Goal: Task Accomplishment & Management: Manage account settings

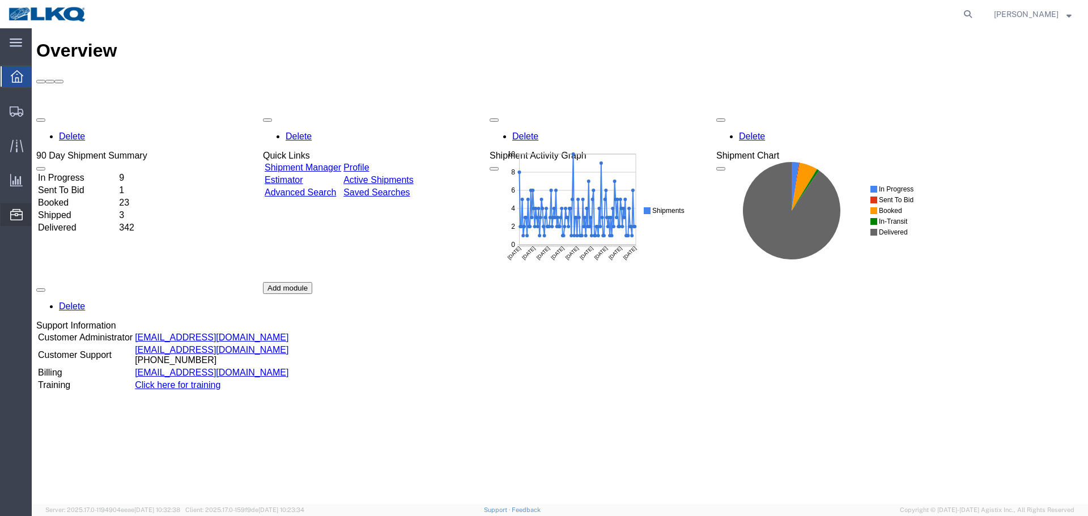
click at [0, 0] on span "Location Appointment" at bounding box center [0, 0] width 0 height 0
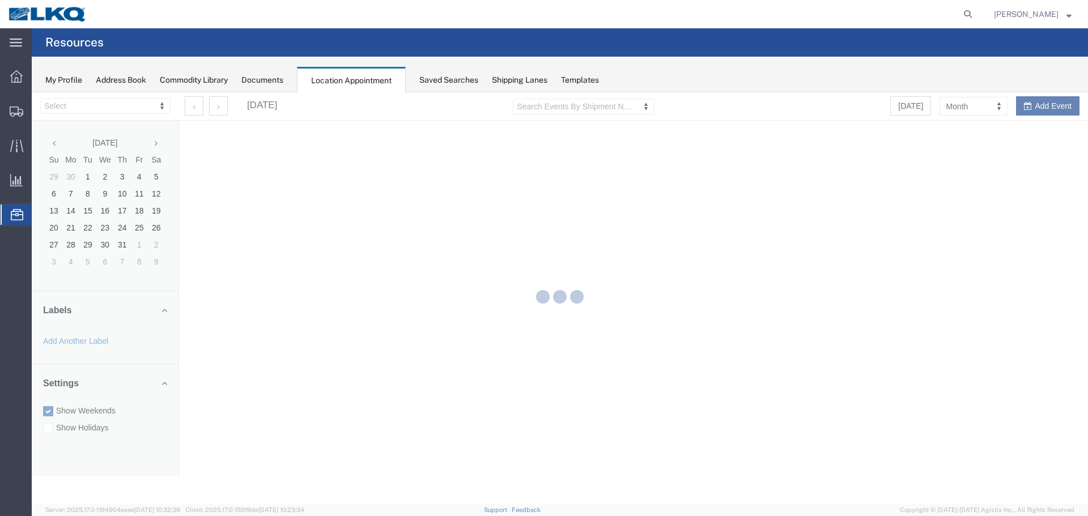
select select "28018"
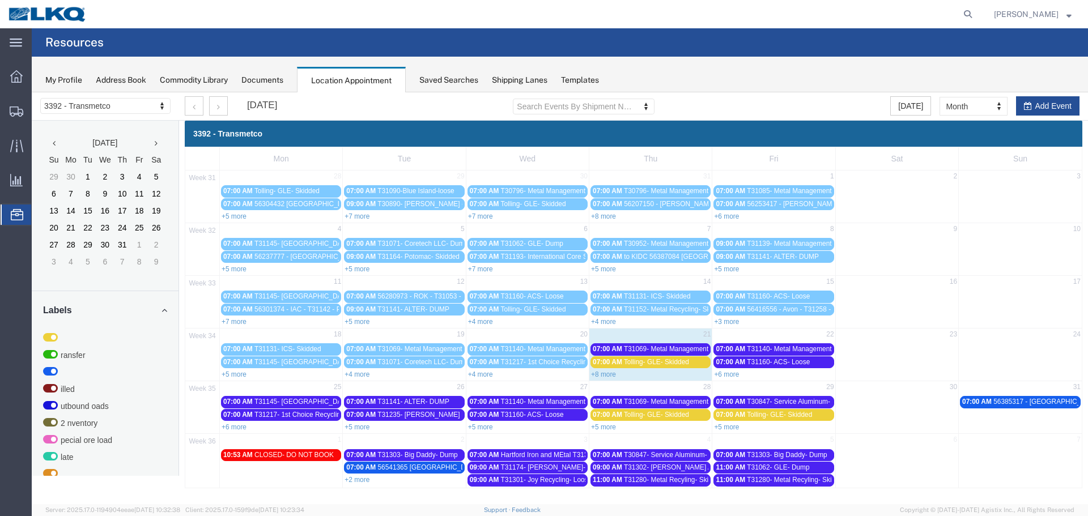
click at [489, 375] on link "+4 more" at bounding box center [480, 374] width 25 height 8
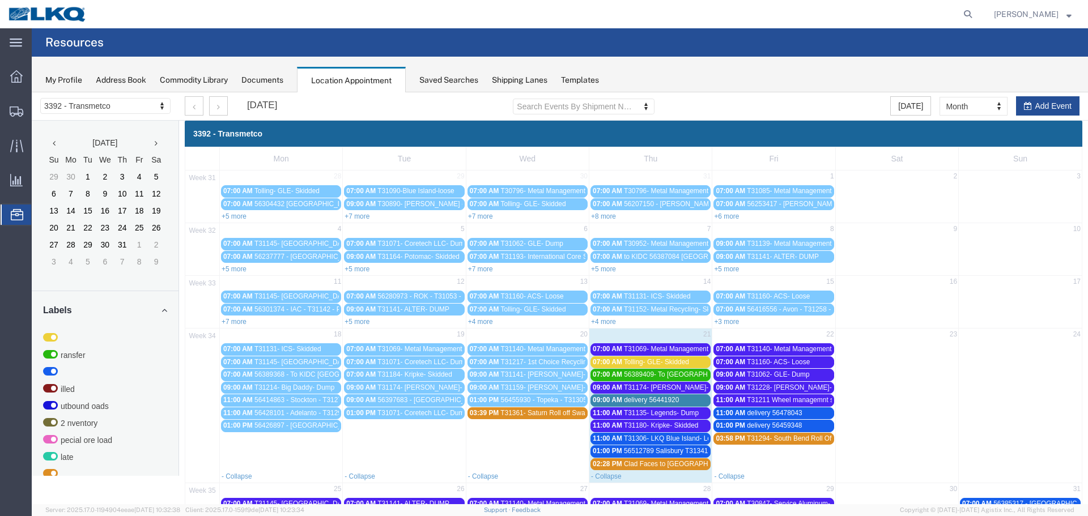
click at [636, 374] on span "56389409- To [GEOGRAPHIC_DATA][US_STATE] Skidded **Work in per [PERSON_NAME]**" at bounding box center [764, 374] width 281 height 8
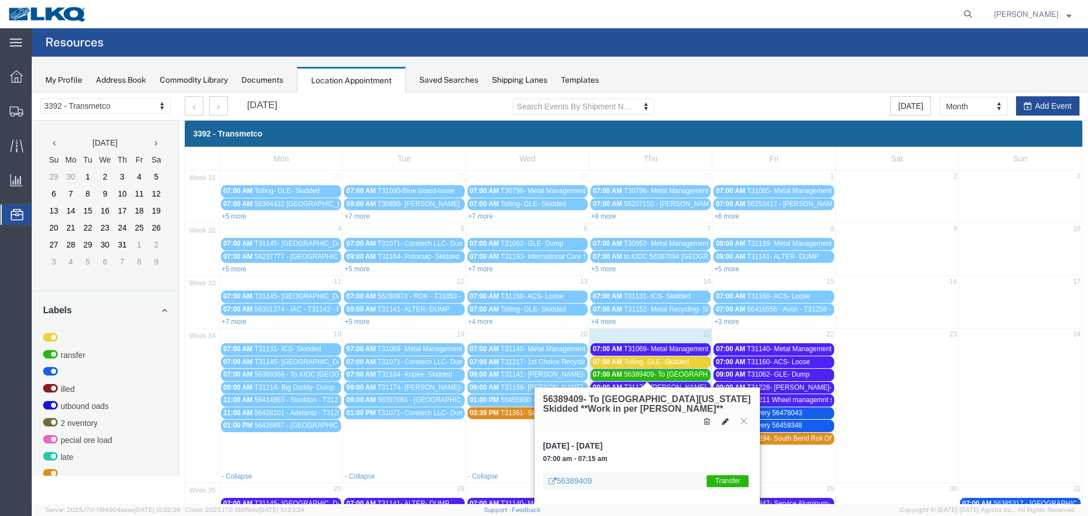
click at [727, 420] on icon at bounding box center [725, 422] width 7 height 8
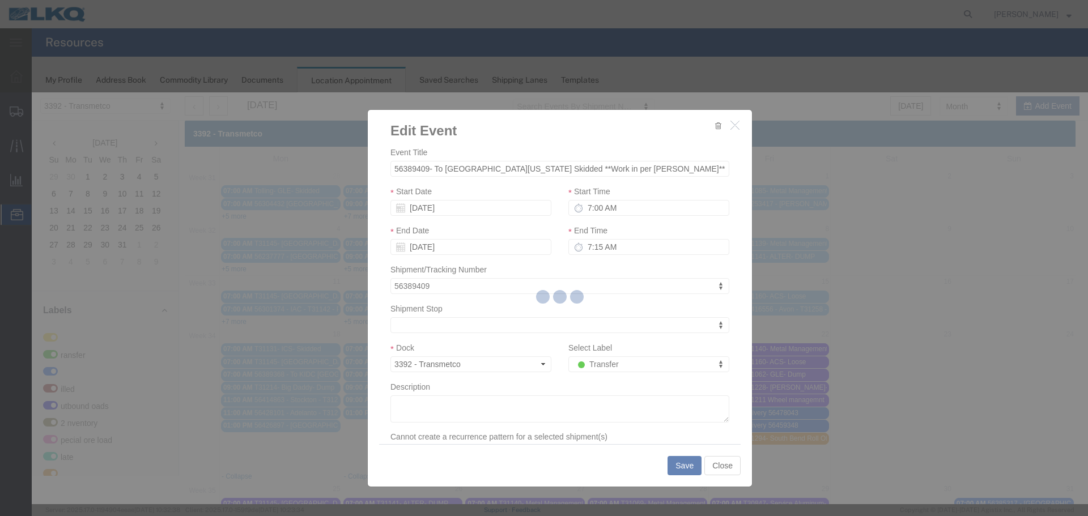
select select
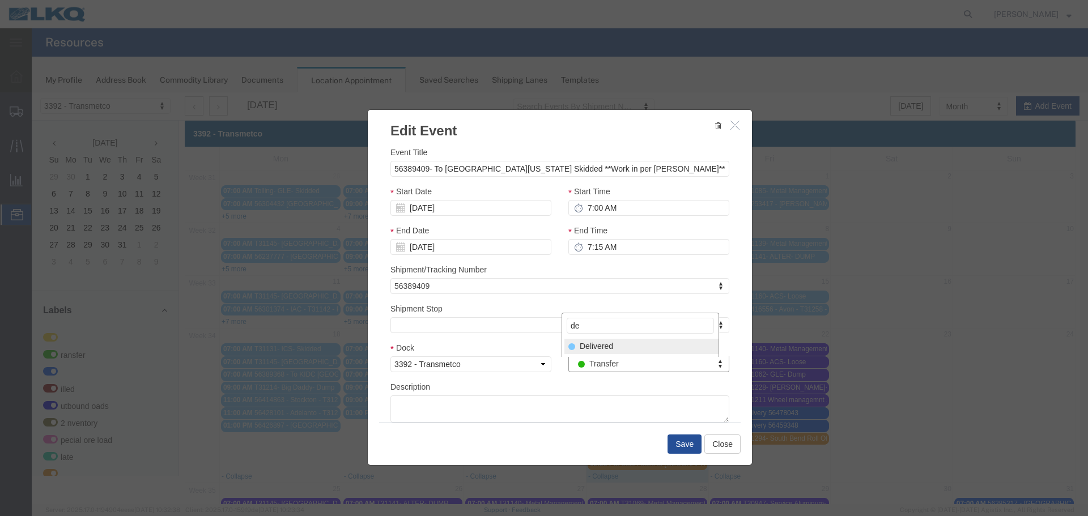
type input "de"
drag, startPoint x: 636, startPoint y: 350, endPoint x: 646, endPoint y: 378, distance: 30.3
select select "40"
click at [674, 442] on button "Save" at bounding box center [684, 444] width 34 height 19
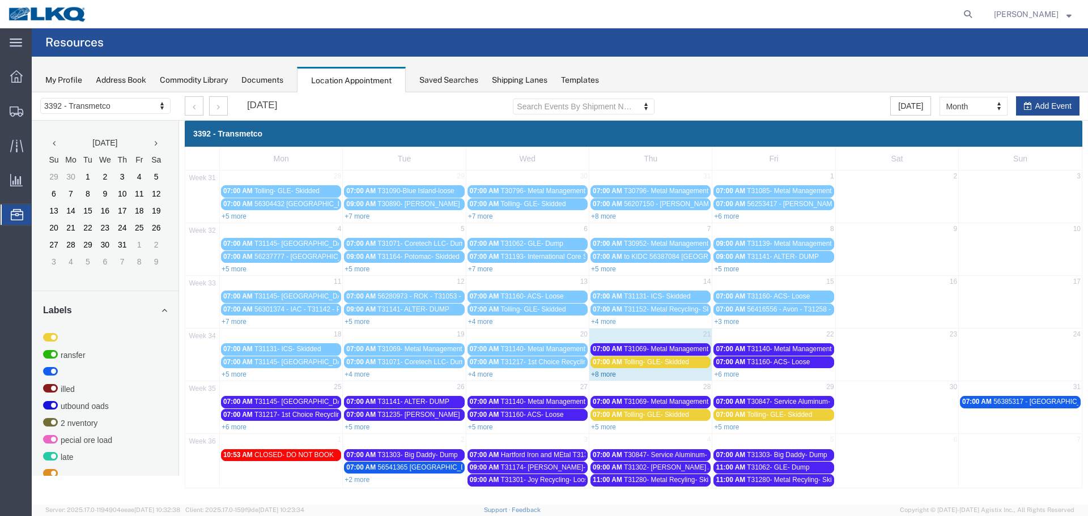
click at [611, 377] on link "+8 more" at bounding box center [603, 374] width 25 height 8
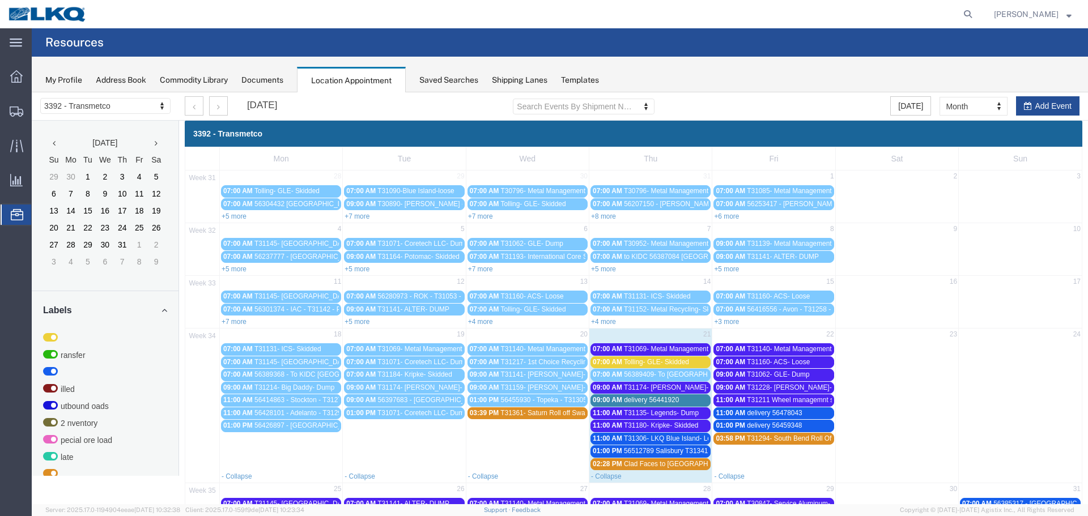
click at [676, 351] on span "T31069- Metal Management- Skidded" at bounding box center [680, 349] width 113 height 8
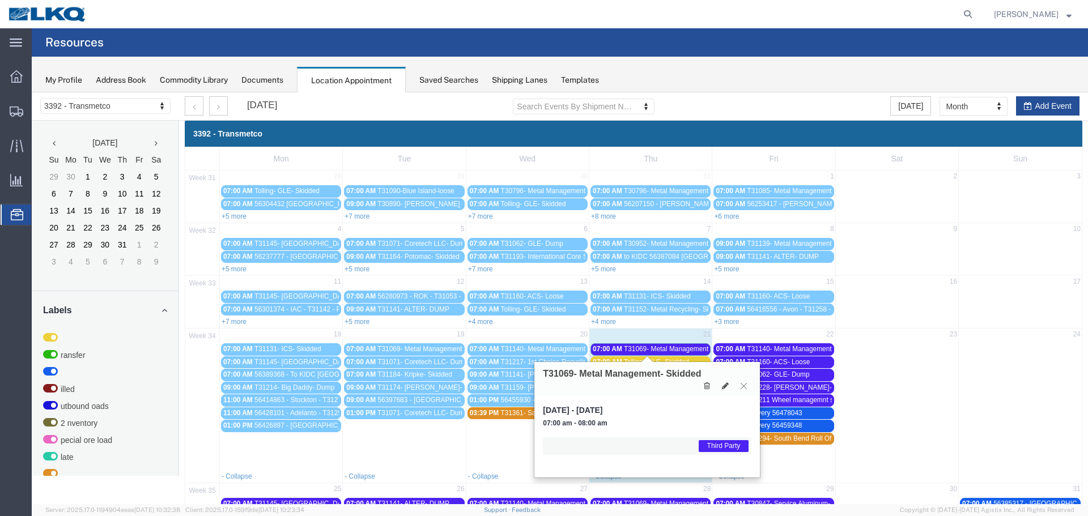
click at [746, 385] on icon at bounding box center [743, 385] width 6 height 7
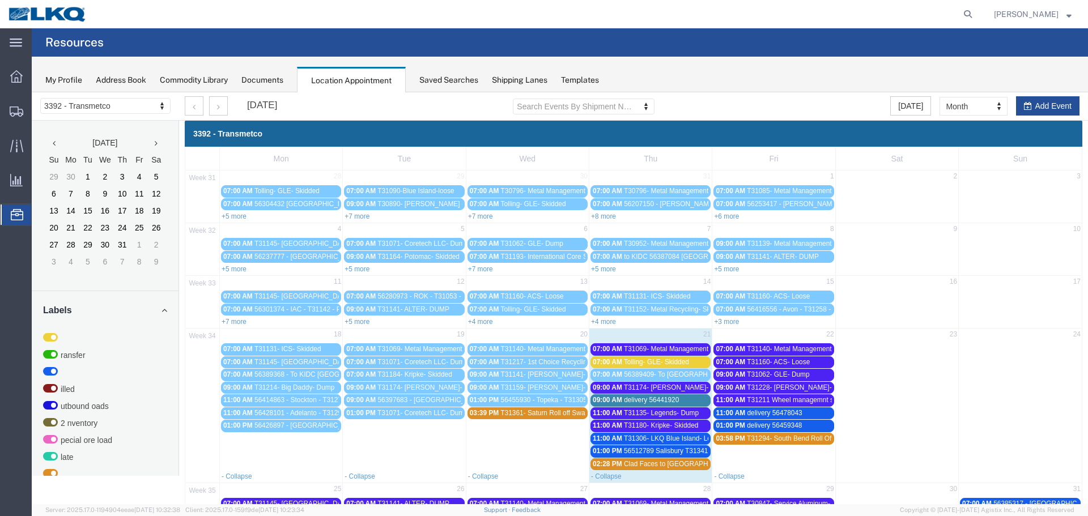
click at [664, 404] on span "delivery 56441920" at bounding box center [651, 400] width 55 height 8
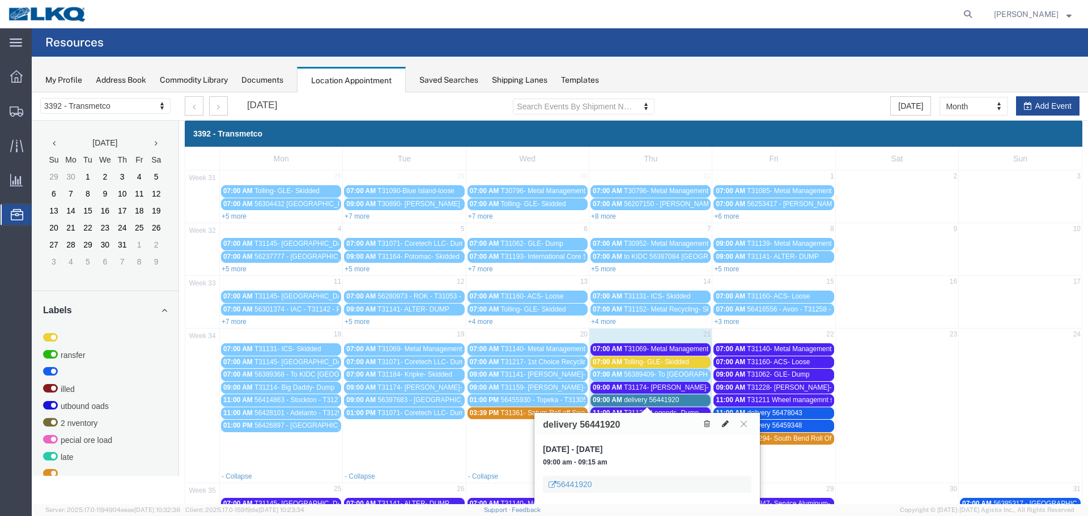
click at [729, 423] on button at bounding box center [725, 424] width 16 height 12
select select "100"
select select "1"
select select
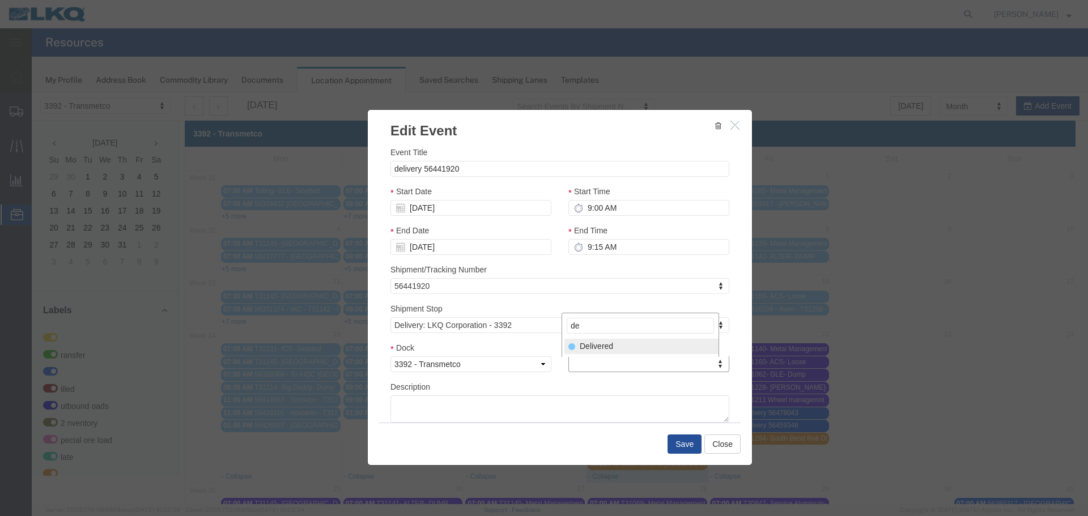
type input "de"
drag, startPoint x: 608, startPoint y: 346, endPoint x: 671, endPoint y: 414, distance: 92.6
select select "40"
click at [685, 446] on button "Save" at bounding box center [684, 444] width 34 height 19
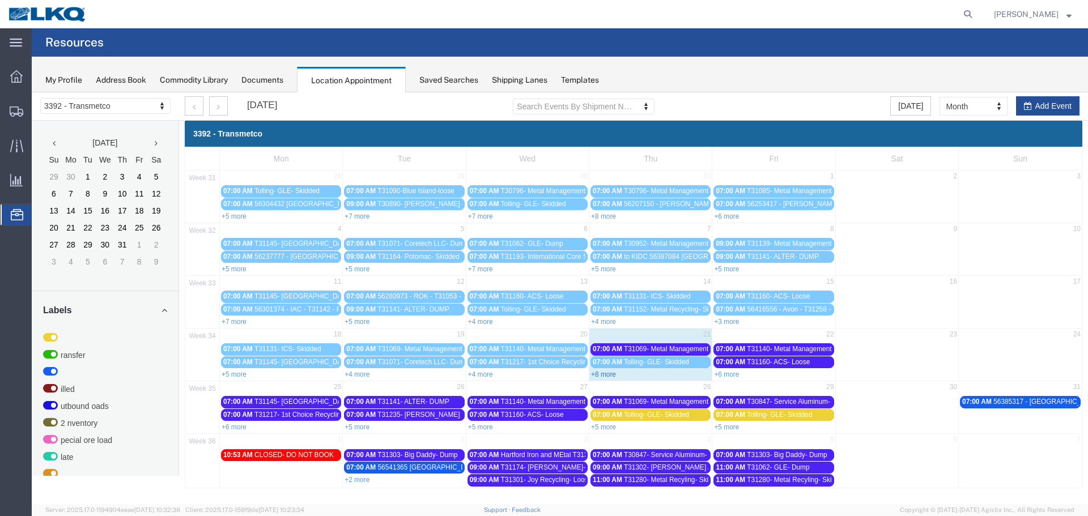
click at [600, 376] on link "+8 more" at bounding box center [603, 374] width 25 height 8
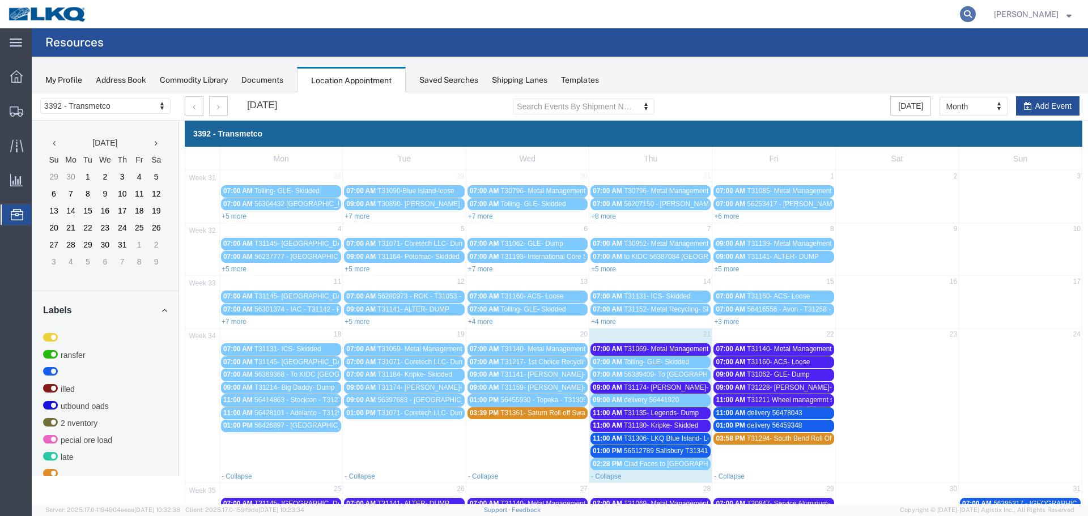
click at [969, 15] on icon at bounding box center [968, 14] width 16 height 16
type input "56389409"
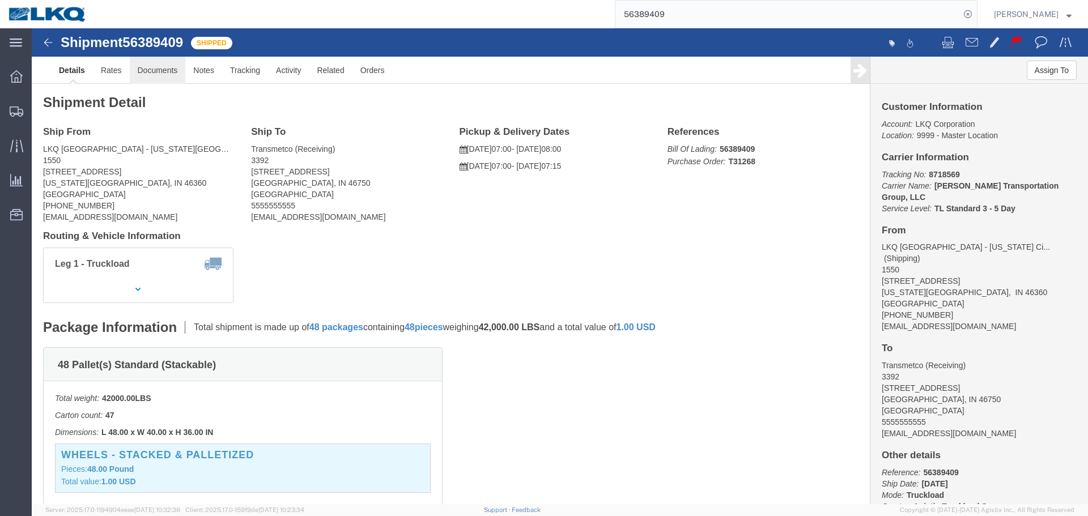
click link "Documents"
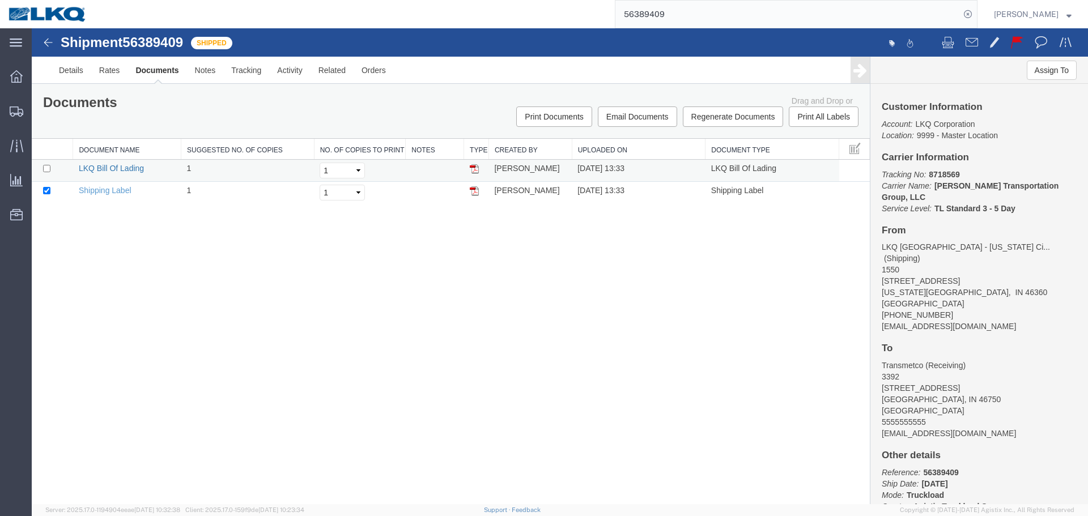
click at [121, 172] on link "LKQ Bill Of Lading" at bounding box center [111, 168] width 65 height 9
drag, startPoint x: 112, startPoint y: 193, endPoint x: 154, endPoint y: 193, distance: 41.4
click at [112, 193] on link "Shipping Label" at bounding box center [105, 190] width 53 height 9
click at [0, 0] on span "Location Appointment" at bounding box center [0, 0] width 0 height 0
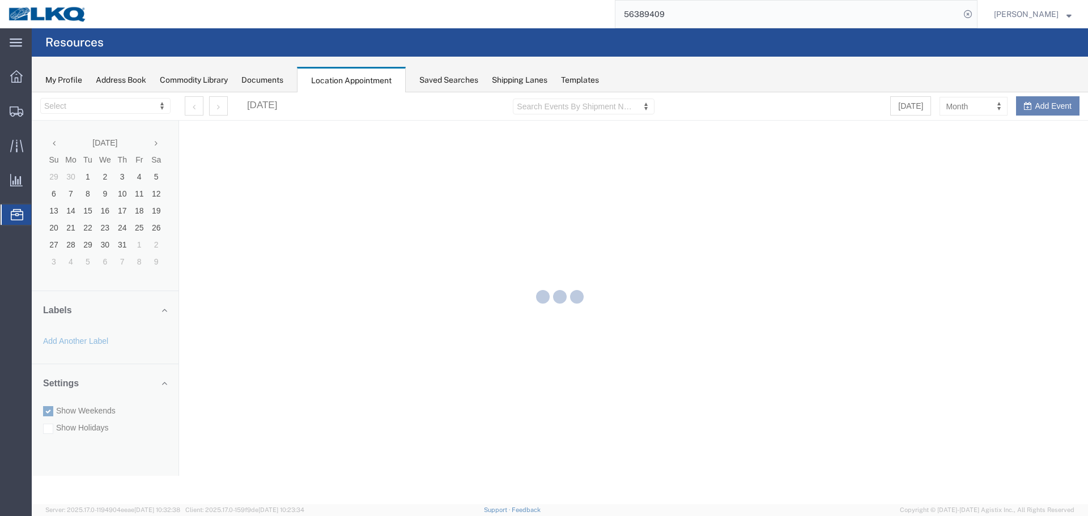
select select "28018"
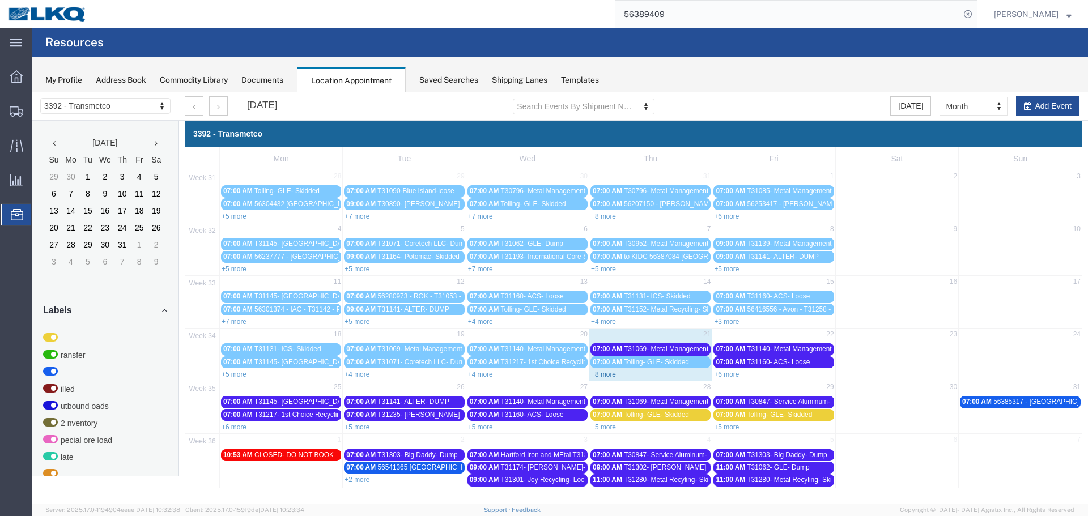
click at [606, 376] on link "+8 more" at bounding box center [603, 374] width 25 height 8
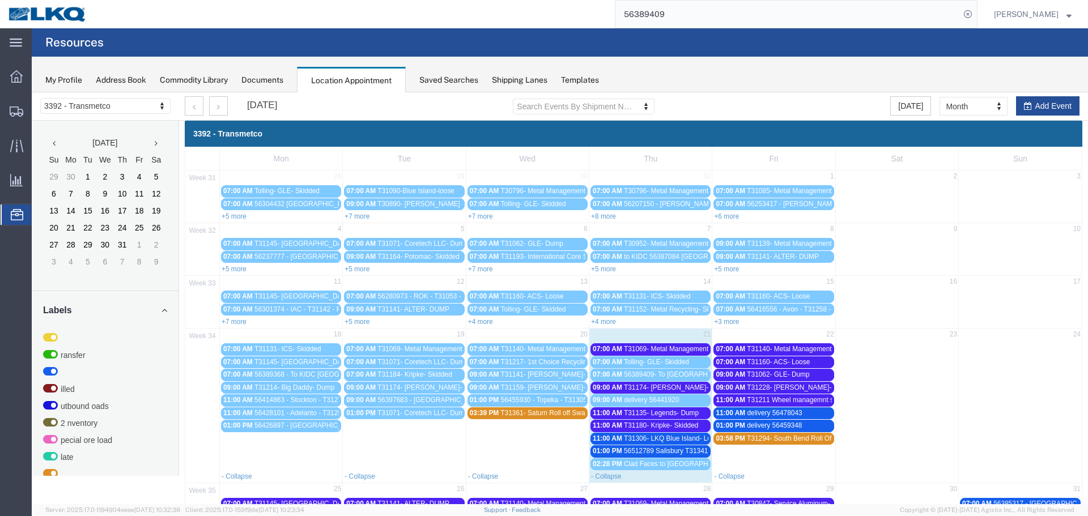
click at [649, 385] on span "T31174- [PERSON_NAME]- Skidded" at bounding box center [679, 388] width 111 height 8
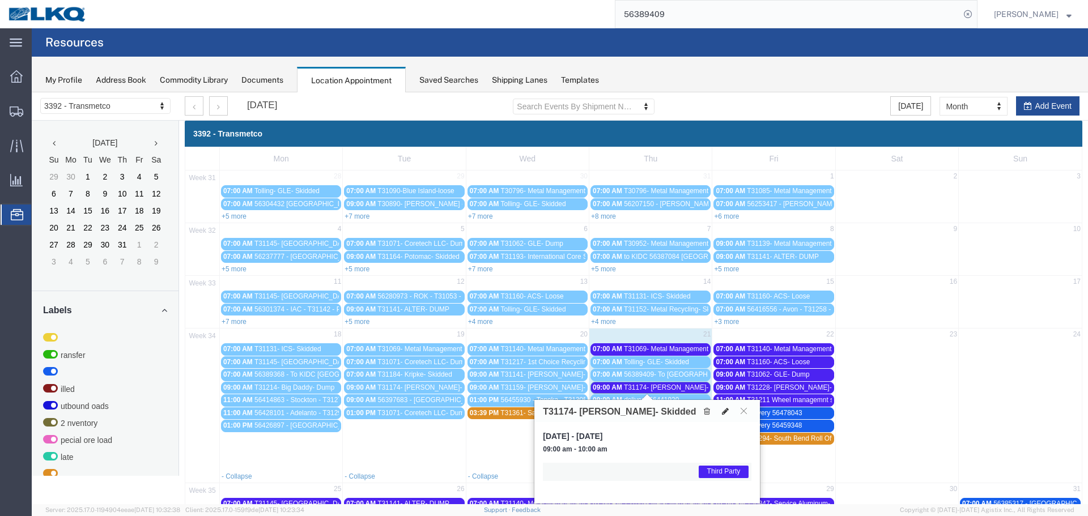
click at [723, 411] on icon at bounding box center [725, 411] width 7 height 8
select select "1"
select select "23"
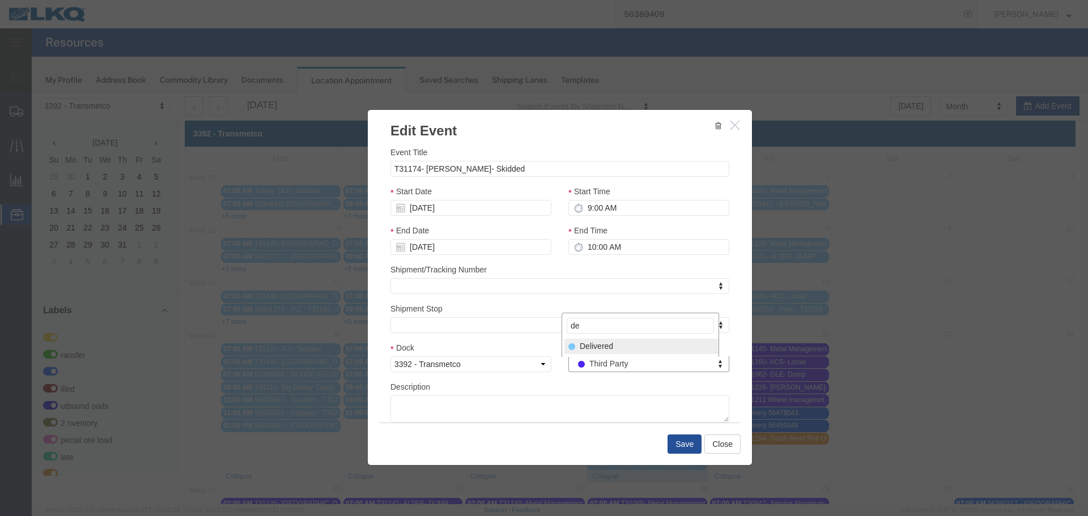
type input "de"
select select "40"
click at [674, 445] on button "Save" at bounding box center [684, 444] width 34 height 19
